Goal: Information Seeking & Learning: Understand process/instructions

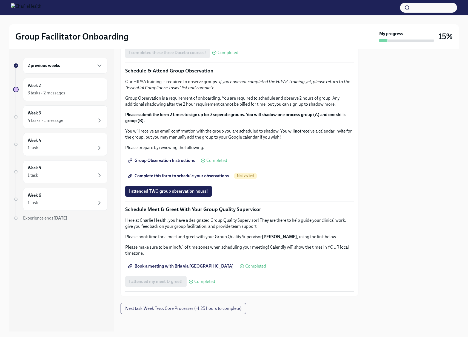
scroll to position [603, 0]
click at [208, 107] on p "Group Observation is a requirement of onboarding. You are required to schedule …" at bounding box center [239, 101] width 229 height 12
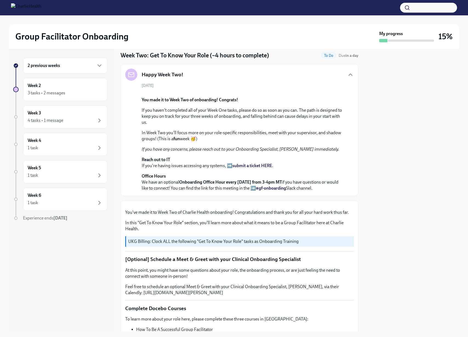
scroll to position [0, 0]
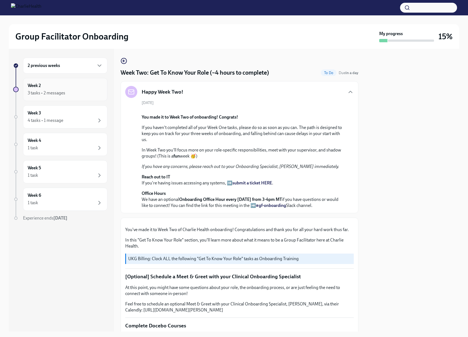
click at [77, 84] on div "Week 2 3 tasks • 2 messages" at bounding box center [65, 89] width 75 height 14
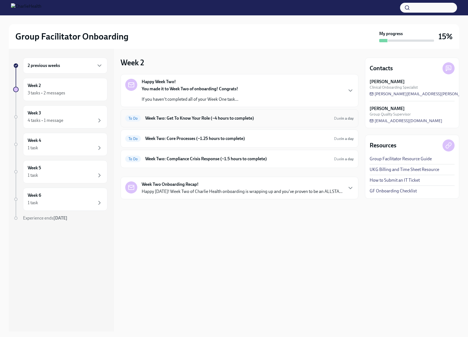
click at [286, 119] on h6 "Week Two: Get To Know Your Role (~4 hours to complete)" at bounding box center [237, 118] width 184 height 6
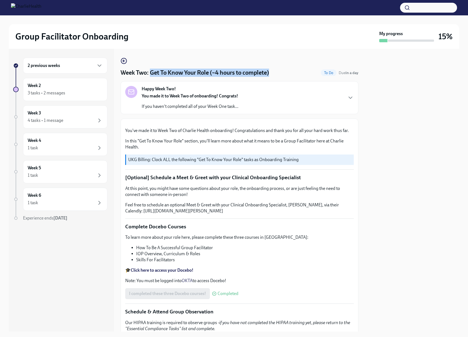
drag, startPoint x: 159, startPoint y: 71, endPoint x: 280, endPoint y: 74, distance: 121.7
click at [280, 74] on div "Week Two: Get To Know Your Role (~4 hours to complete) To Do Due in a day" at bounding box center [240, 73] width 238 height 8
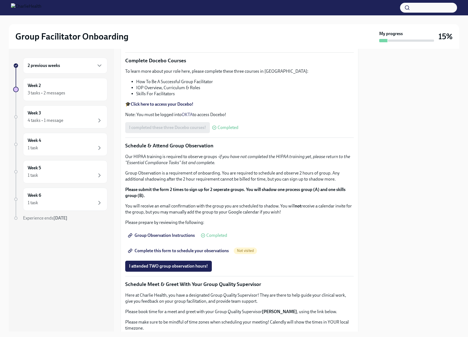
scroll to position [182, 0]
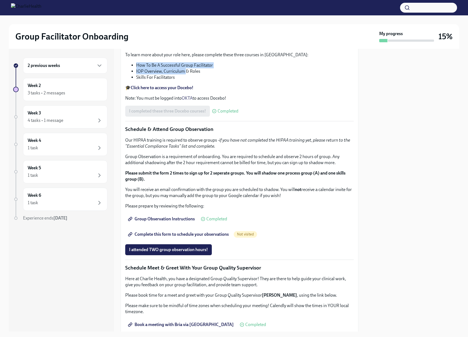
drag, startPoint x: 144, startPoint y: 240, endPoint x: 185, endPoint y: 246, distance: 41.8
click at [185, 80] on ul "How To Be A Successful Group Facilitator IOP Overview, Curriculum & Roles Skill…" at bounding box center [239, 71] width 229 height 18
drag, startPoint x: 185, startPoint y: 246, endPoint x: 184, endPoint y: 248, distance: 2.8
click at [185, 80] on ul "How To Be A Successful Group Facilitator IOP Overview, Curriculum & Roles Skill…" at bounding box center [239, 71] width 229 height 18
drag, startPoint x: 184, startPoint y: 250, endPoint x: 178, endPoint y: 249, distance: 5.3
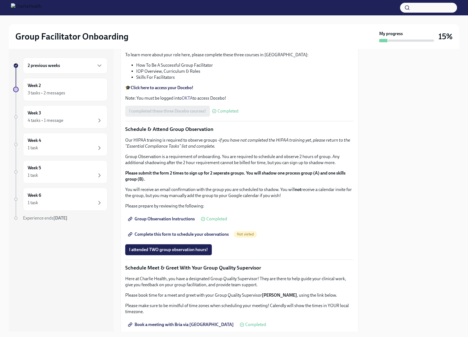
click at [179, 80] on li "Skills For Facilitators" at bounding box center [245, 77] width 218 height 6
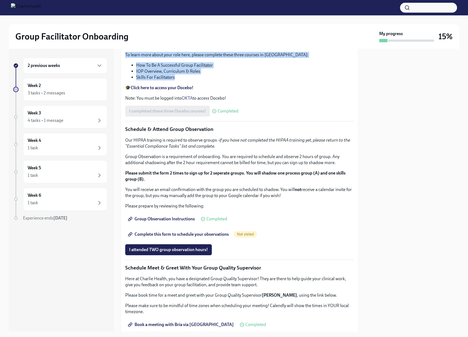
drag, startPoint x: 187, startPoint y: 250, endPoint x: 117, endPoint y: 210, distance: 81.0
click at [117, 210] on div "2 previous weeks Week 2 3 tasks • 2 messages Week 3 4 tasks • 1 message Week 4 …" at bounding box center [234, 190] width 451 height 282
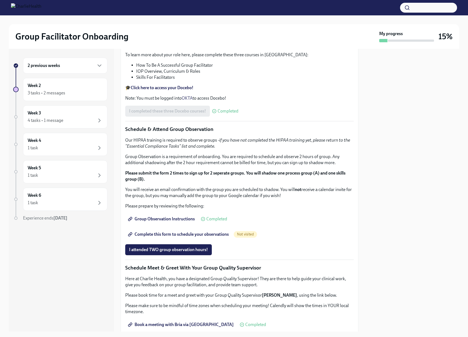
click at [117, 210] on div "2 previous weeks Week 2 3 tasks • 2 messages Week 3 4 tasks • 1 message Week 4 …" at bounding box center [234, 190] width 451 height 282
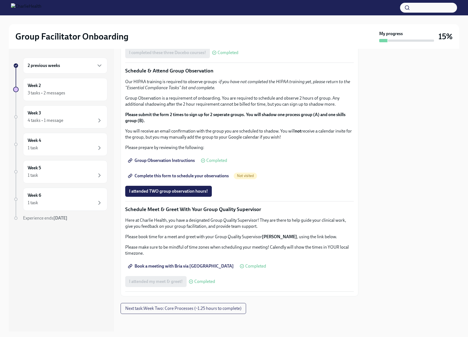
scroll to position [338, 0]
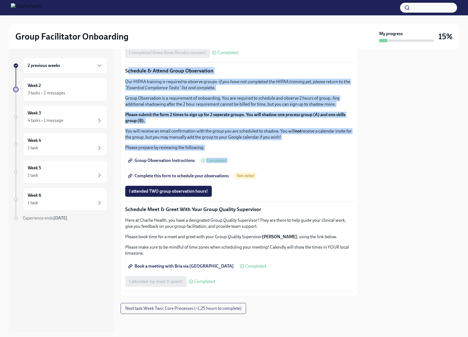
drag, startPoint x: 127, startPoint y: 145, endPoint x: 253, endPoint y: 237, distance: 156.1
click at [253, 237] on div "You've made it to Week Two of Charlie Health onboarding! Congratulations and th…" at bounding box center [239, 86] width 229 height 409
click at [253, 166] on div "Group Observation Instructions Completed" at bounding box center [239, 160] width 229 height 11
drag, startPoint x: 239, startPoint y: 232, endPoint x: 123, endPoint y: 147, distance: 144.7
click at [123, 147] on div "You've made it to Week Two of Charlie Health onboarding! Congratulations and th…" at bounding box center [240, 87] width 238 height 418
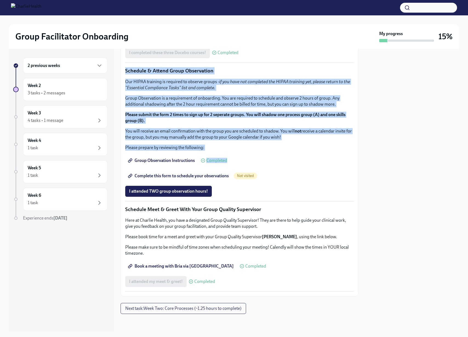
click at [123, 147] on div "You've made it to Week Two of Charlie Health onboarding! Congratulations and th…" at bounding box center [240, 87] width 238 height 418
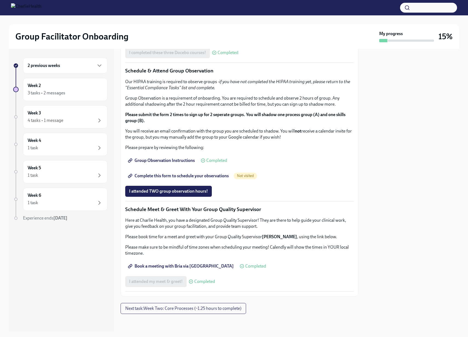
drag, startPoint x: 261, startPoint y: 265, endPoint x: 258, endPoint y: 265, distance: 3.6
click at [261, 197] on div "I attended TWO group observation hours!" at bounding box center [239, 191] width 229 height 11
click at [250, 301] on div "Week Two: Get To Know Your Role (~4 hours to complete) To Do Due in a day Happy…" at bounding box center [240, 65] width 238 height 497
click at [205, 310] on span "Next task : Week Two: Core Processes (~1.25 hours to complete)" at bounding box center [183, 307] width 116 height 5
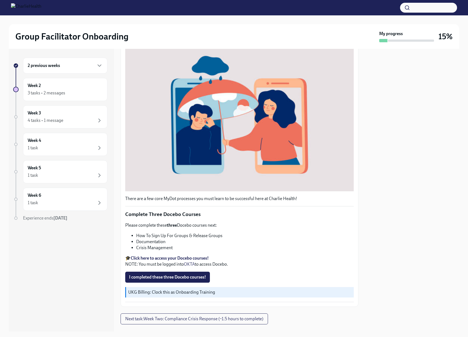
scroll to position [92, 0]
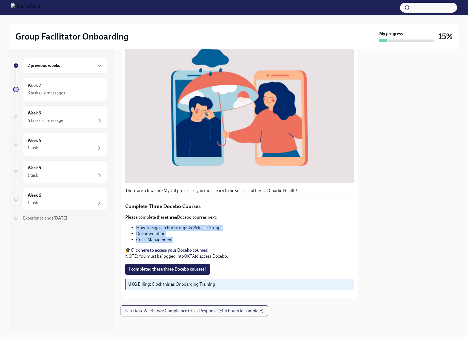
drag, startPoint x: 134, startPoint y: 227, endPoint x: 194, endPoint y: 240, distance: 61.7
click at [194, 240] on ul "How To Sign Up For Groups & Release Groups Documentation Crisis Management" at bounding box center [239, 233] width 229 height 18
click at [194, 240] on li "Crisis Management" at bounding box center [245, 240] width 218 height 6
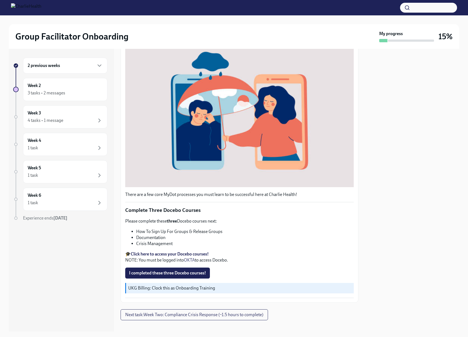
scroll to position [95, 0]
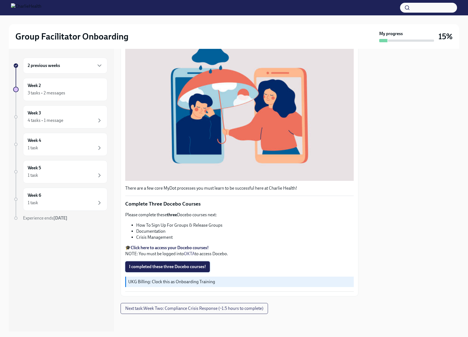
click at [177, 268] on span "I completed these three Docebo courses!" at bounding box center [167, 266] width 77 height 5
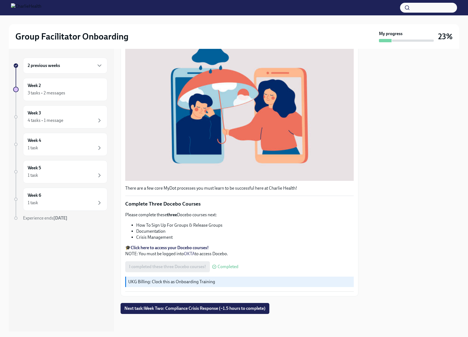
click at [166, 299] on div "Week Two: Core Processes (~1.25 hours to complete) Done Due in a day Happy Week…" at bounding box center [240, 138] width 238 height 351
click at [166, 310] on span "Next task : Week Two: Compliance Crisis Response (~1.5 hours to complete)" at bounding box center [194, 307] width 141 height 5
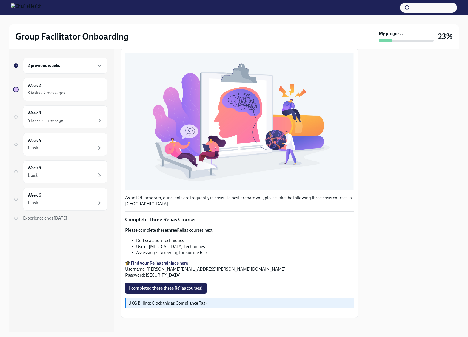
scroll to position [74, 0]
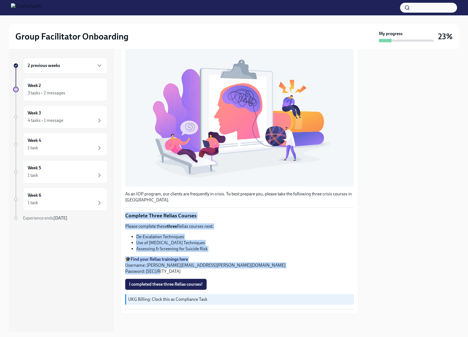
drag, startPoint x: 122, startPoint y: 217, endPoint x: 237, endPoint y: 271, distance: 127.1
click at [237, 271] on div "As an IOP program, our clients are frequently in crisis. To best prepare you, p…" at bounding box center [240, 178] width 238 height 269
click at [237, 271] on p "🎓 Find your Relias trainings here Username: [PERSON_NAME][EMAIL_ADDRESS][PERSON…" at bounding box center [239, 265] width 229 height 18
drag, startPoint x: 237, startPoint y: 271, endPoint x: 122, endPoint y: 214, distance: 128.0
click at [122, 214] on div "As an IOP program, our clients are frequently in crisis. To best prepare you, p…" at bounding box center [240, 178] width 238 height 269
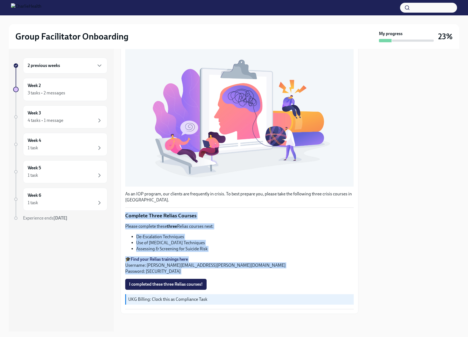
click at [122, 214] on div "As an IOP program, our clients are frequently in crisis. To best prepare you, p…" at bounding box center [240, 178] width 238 height 269
drag, startPoint x: 155, startPoint y: 219, endPoint x: 224, endPoint y: 262, distance: 81.8
click at [224, 262] on div "As an IOP program, our clients are frequently in crisis. To best prepare you, p…" at bounding box center [240, 178] width 238 height 269
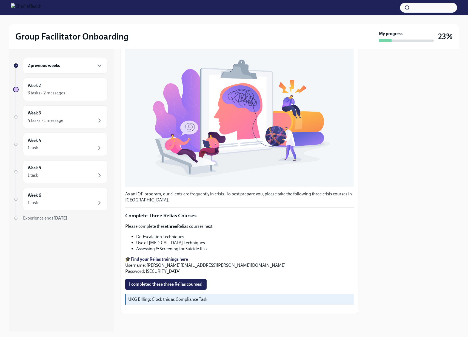
click at [225, 263] on p "🎓 Find your Relias trainings here Username: [PERSON_NAME][EMAIL_ADDRESS][PERSON…" at bounding box center [239, 265] width 229 height 18
drag, startPoint x: 121, startPoint y: 193, endPoint x: 161, endPoint y: 196, distance: 40.1
click at [161, 196] on div "As an IOP program, our clients are frequently in crisis. To best prepare you, p…" at bounding box center [240, 178] width 238 height 269
click at [161, 196] on p "As an IOP program, our clients are frequently in crisis. To best prepare you, p…" at bounding box center [239, 197] width 229 height 12
drag, startPoint x: 150, startPoint y: 200, endPoint x: 268, endPoint y: 212, distance: 118.0
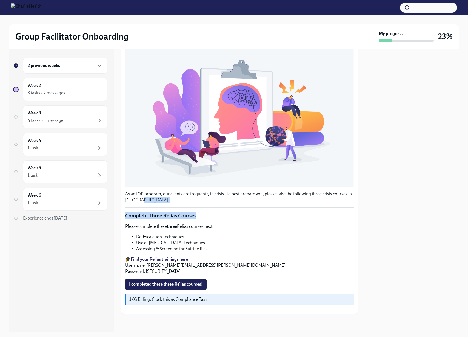
click at [271, 214] on div "As an IOP program, our clients are frequently in crisis. To best prepare you, p…" at bounding box center [239, 179] width 229 height 260
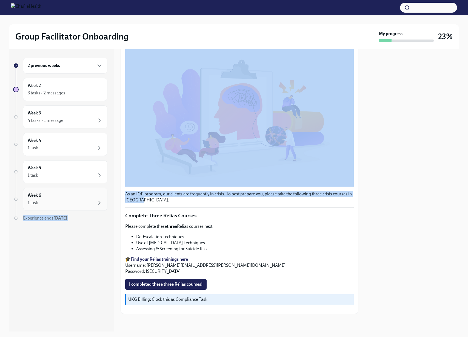
drag, startPoint x: 248, startPoint y: 199, endPoint x: 102, endPoint y: 189, distance: 146.2
click at [102, 189] on div "2 previous weeks Week 2 3 tasks • 2 messages Week 3 4 tasks • 1 message Week 4 …" at bounding box center [234, 190] width 451 height 282
drag, startPoint x: 139, startPoint y: 198, endPoint x: 142, endPoint y: 203, distance: 5.5
click at [139, 198] on p "As an IOP program, our clients are frequently in crisis. To best prepare you, p…" at bounding box center [239, 197] width 229 height 12
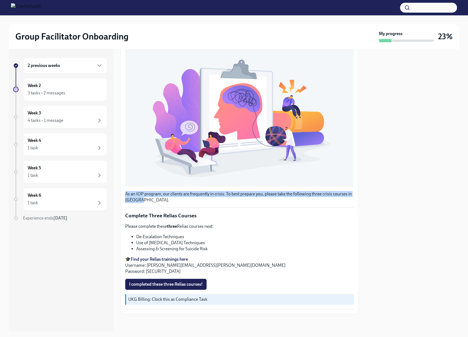
drag, startPoint x: 142, startPoint y: 204, endPoint x: 125, endPoint y: 192, distance: 20.6
click at [125, 192] on div "As an IOP program, our clients are frequently in crisis. To best prepare you, p…" at bounding box center [239, 179] width 229 height 260
click at [125, 192] on p "As an IOP program, our clients are frequently in crisis. To best prepare you, p…" at bounding box center [239, 197] width 229 height 12
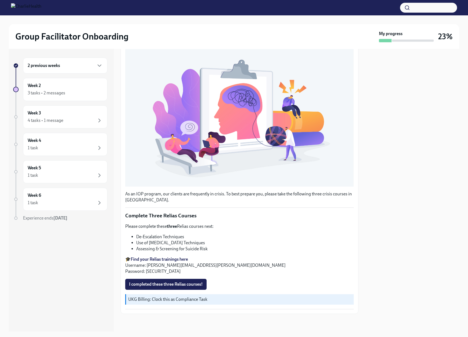
click at [150, 283] on span "I completed these three Relias courses!" at bounding box center [166, 283] width 74 height 5
click at [78, 90] on div "3 tasks • 2 messages" at bounding box center [65, 93] width 75 height 7
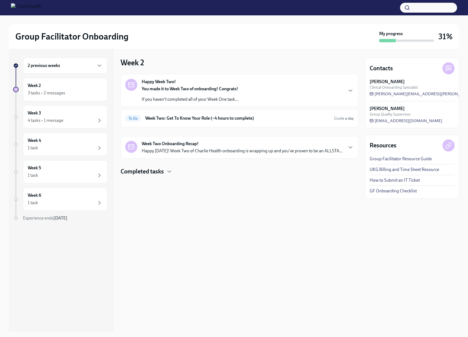
click at [222, 151] on p "Happy [DATE]! Week Two of Charlie Health onboarding is wrapping up and you've p…" at bounding box center [242, 151] width 201 height 6
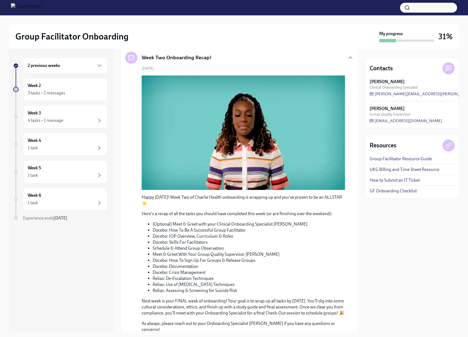
scroll to position [90, 0]
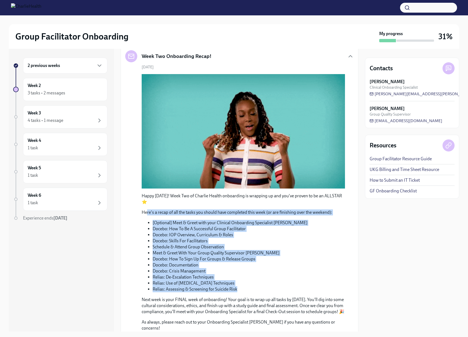
drag, startPoint x: 147, startPoint y: 215, endPoint x: 266, endPoint y: 288, distance: 139.1
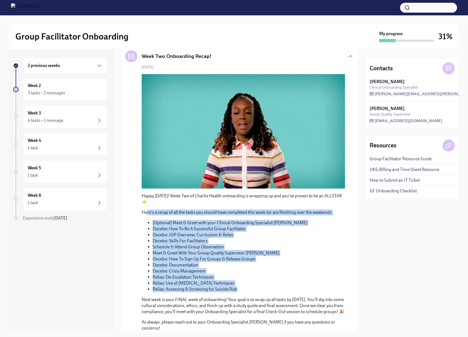
click at [266, 288] on div "Happy [DATE]! Week Two of Charlie Health onboarding is wrapping up and you've p…" at bounding box center [243, 262] width 203 height 138
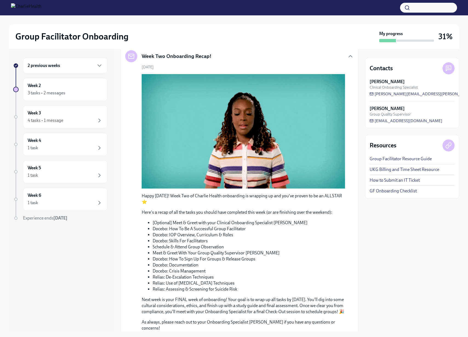
click at [266, 288] on li "Relias: Assessing & Screening for Suicide Risk" at bounding box center [249, 289] width 192 height 6
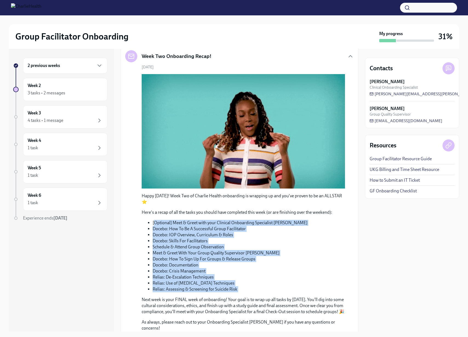
drag, startPoint x: 266, startPoint y: 288, endPoint x: 156, endPoint y: 221, distance: 128.6
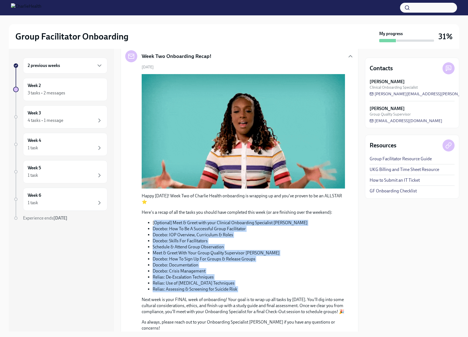
click at [156, 221] on ul "[Optional] Meet & Greet with your Clinical Onboarding Specialist [PERSON_NAME] …" at bounding box center [243, 256] width 203 height 72
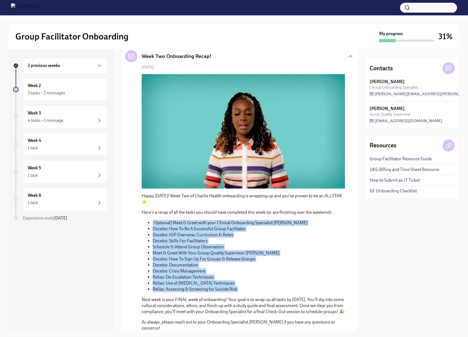
click at [156, 221] on li "[Optional] Meet & Greet with your Clinical Onboarding Specialist [PERSON_NAME]" at bounding box center [249, 223] width 192 height 6
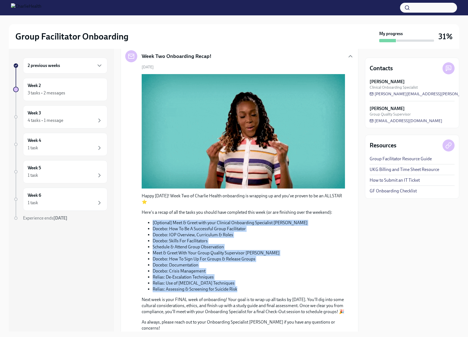
drag, startPoint x: 152, startPoint y: 220, endPoint x: 251, endPoint y: 288, distance: 119.5
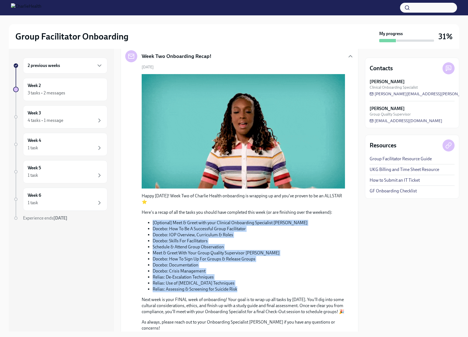
click at [251, 288] on ul "[Optional] Meet & Greet with your Clinical Onboarding Specialist [PERSON_NAME] …" at bounding box center [243, 256] width 203 height 72
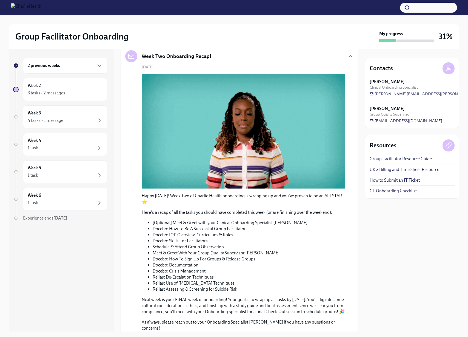
click at [251, 288] on li "Relias: Assessing & Screening for Suicide Risk" at bounding box center [249, 289] width 192 height 6
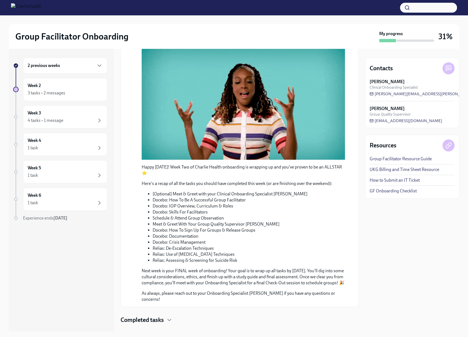
scroll to position [135, 0]
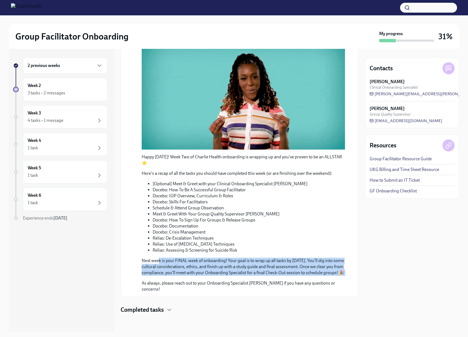
drag, startPoint x: 158, startPoint y: 254, endPoint x: 257, endPoint y: 279, distance: 102.4
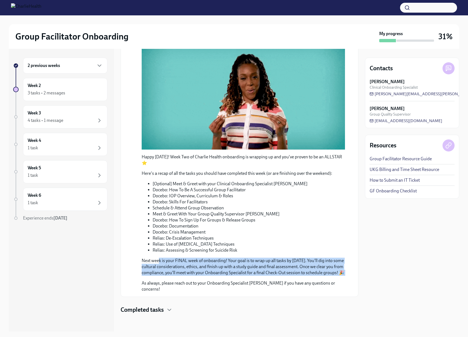
click at [257, 279] on div "Happy [DATE]! Week Two of Charlie Health onboarding is wrapping up and you've p…" at bounding box center [243, 223] width 203 height 138
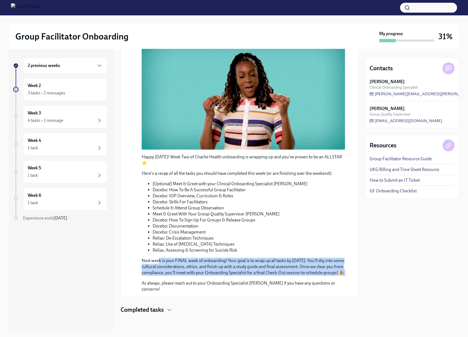
click at [257, 279] on div "Happy [DATE]! Week Two of Charlie Health onboarding is wrapping up and you've p…" at bounding box center [243, 223] width 203 height 138
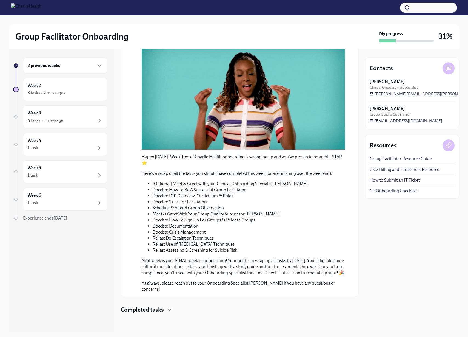
click at [163, 309] on h4 "Completed tasks" at bounding box center [142, 309] width 43 height 8
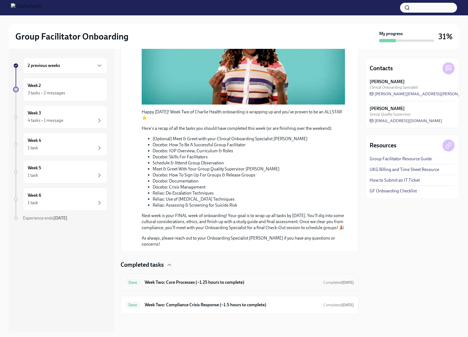
scroll to position [180, 0]
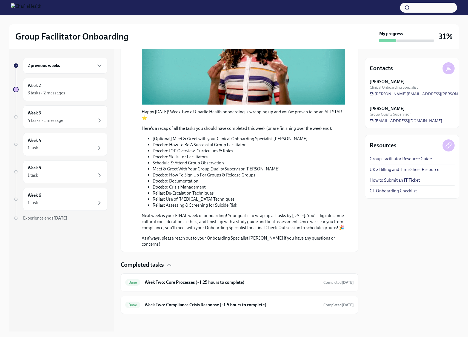
click at [229, 253] on div "Happy Week Two! You made it to Week Two of onboarding! Congrats! If you haven't…" at bounding box center [240, 107] width 238 height 414
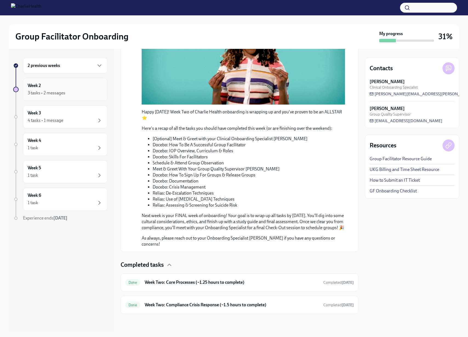
click at [71, 87] on div "Week 2 3 tasks • 2 messages" at bounding box center [65, 89] width 75 height 14
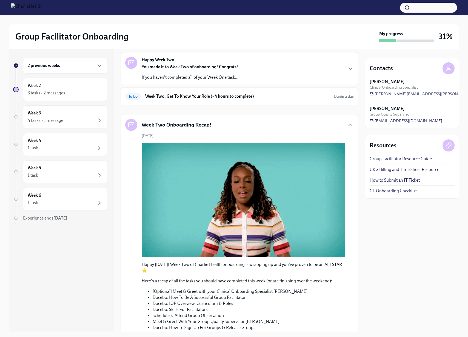
scroll to position [0, 0]
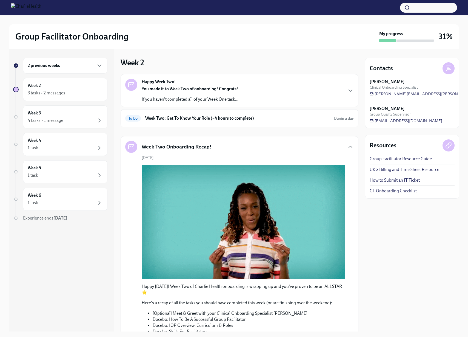
click at [326, 150] on div "Week Two Onboarding Recap!" at bounding box center [239, 147] width 229 height 12
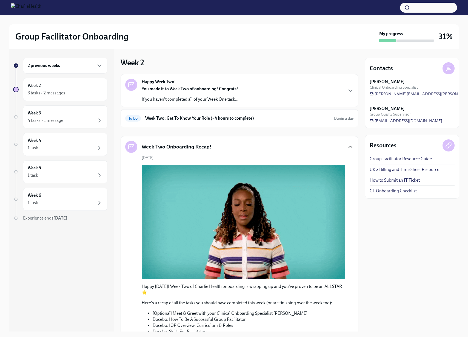
click at [352, 148] on icon "button" at bounding box center [350, 146] width 7 height 7
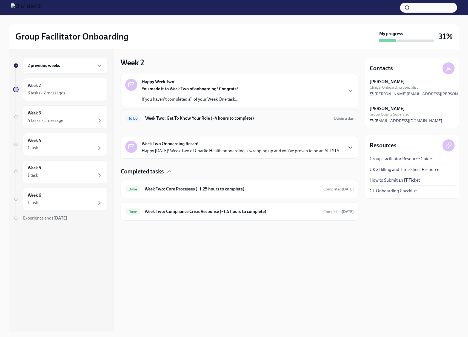
click at [285, 116] on h6 "Week Two: Get To Know Your Role (~4 hours to complete)" at bounding box center [237, 118] width 184 height 6
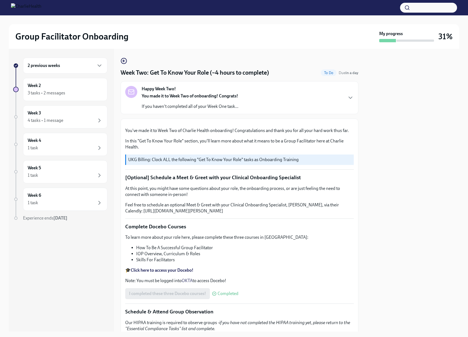
click at [347, 93] on div "Happy Week Two! You made it to Week Two of onboarding! Congrats! If you haven't…" at bounding box center [239, 98] width 229 height 24
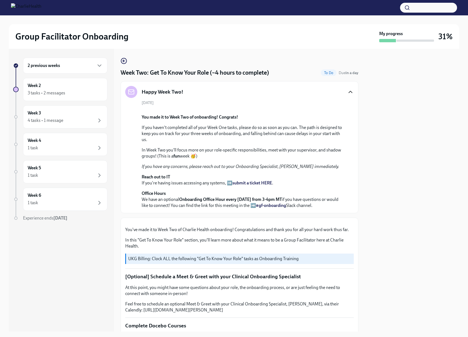
click at [349, 92] on icon "button" at bounding box center [350, 92] width 3 height 2
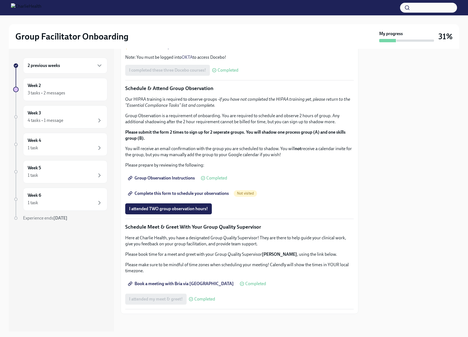
scroll to position [394, 0]
click at [179, 193] on span "Complete this form to schedule your observations" at bounding box center [179, 192] width 100 height 5
